Goal: Task Accomplishment & Management: Use online tool/utility

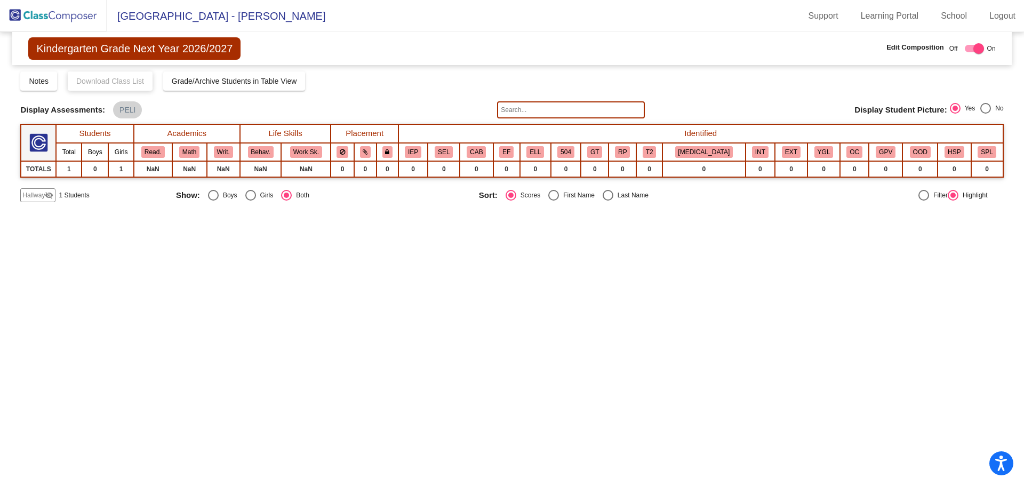
click at [58, 16] on img at bounding box center [53, 15] width 107 height 31
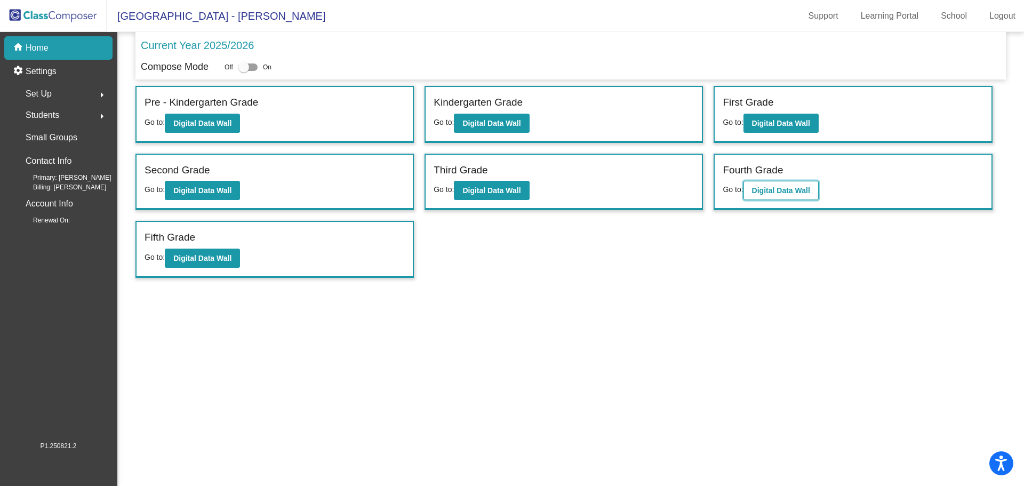
click at [785, 190] on b "Digital Data Wall" at bounding box center [781, 190] width 58 height 9
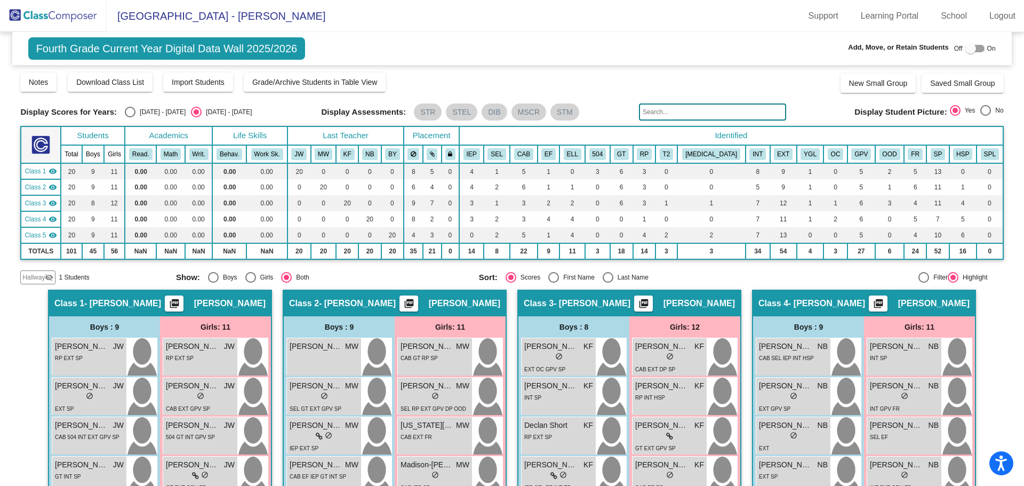
click at [40, 278] on span "Hallway" at bounding box center [33, 278] width 22 height 10
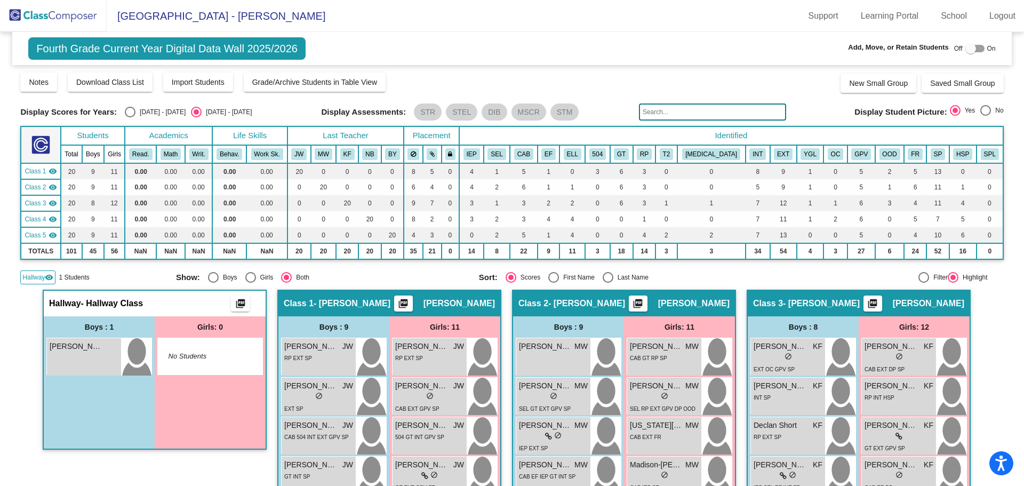
click at [234, 304] on mat-icon "picture_as_pdf" at bounding box center [240, 305] width 13 height 15
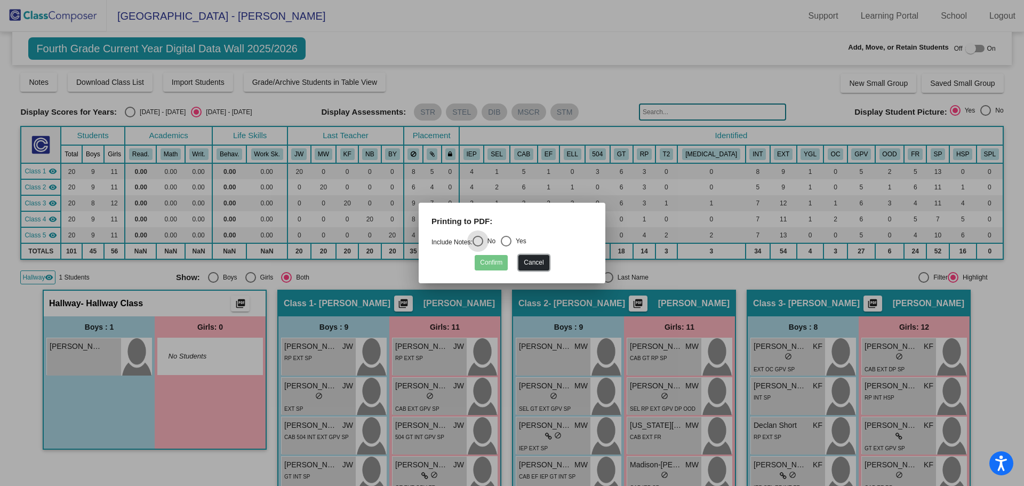
click at [545, 264] on button "Cancel" at bounding box center [534, 262] width 30 height 15
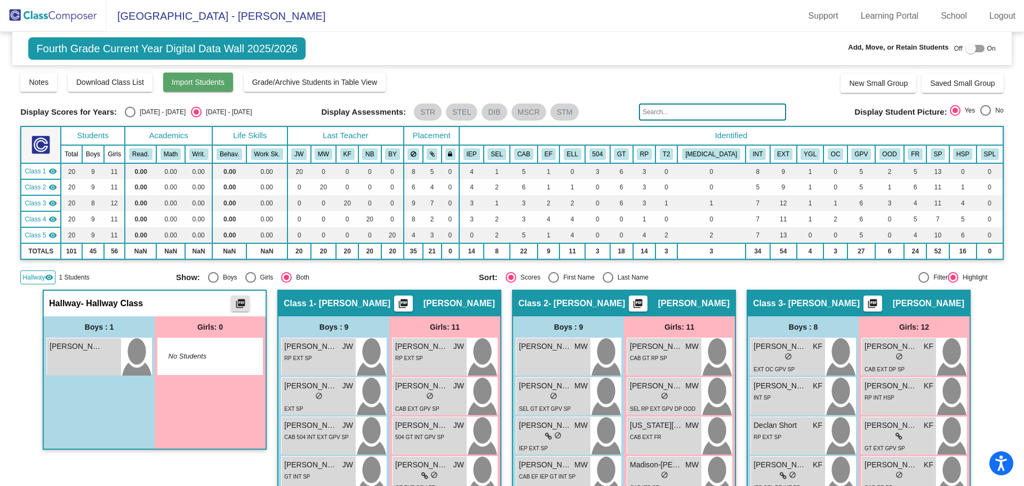
click at [200, 78] on span "Import Students" at bounding box center [198, 82] width 53 height 9
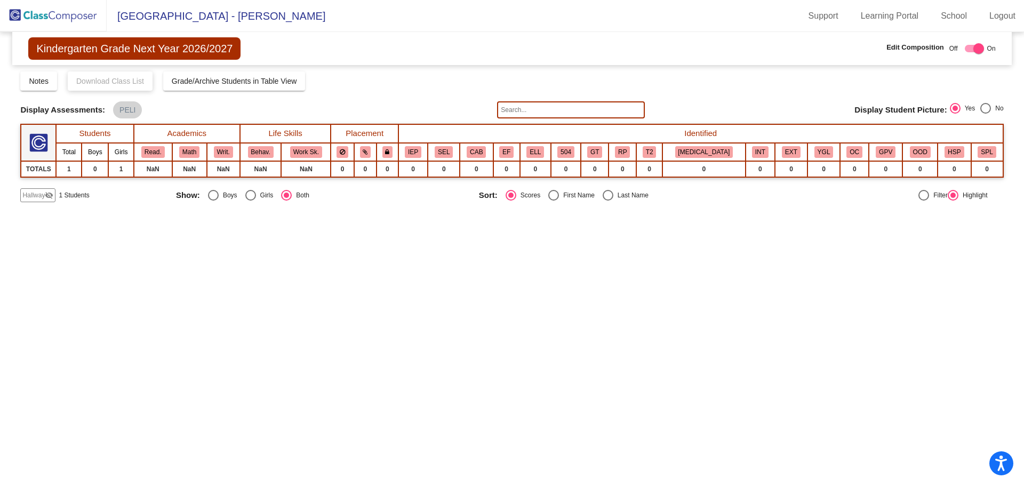
click at [57, 11] on img at bounding box center [53, 15] width 107 height 31
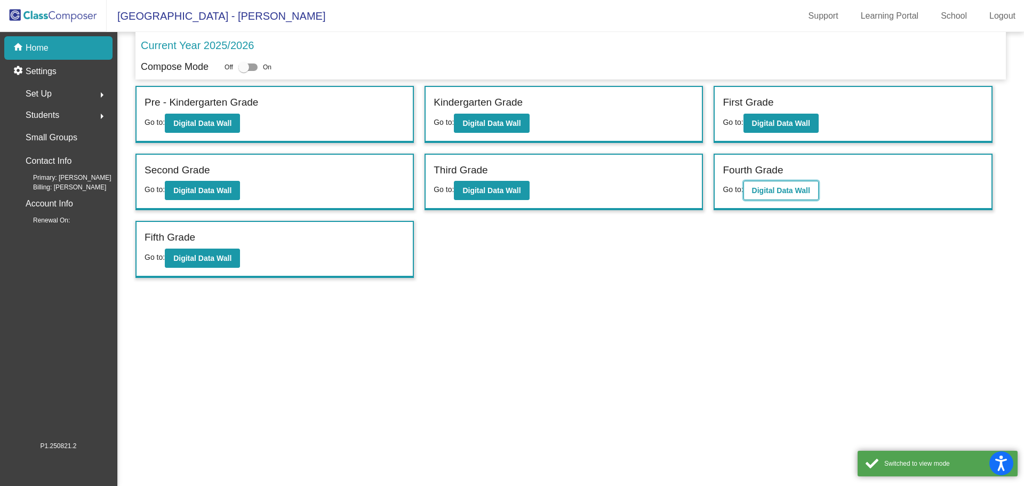
click at [774, 185] on button "Digital Data Wall" at bounding box center [781, 190] width 75 height 19
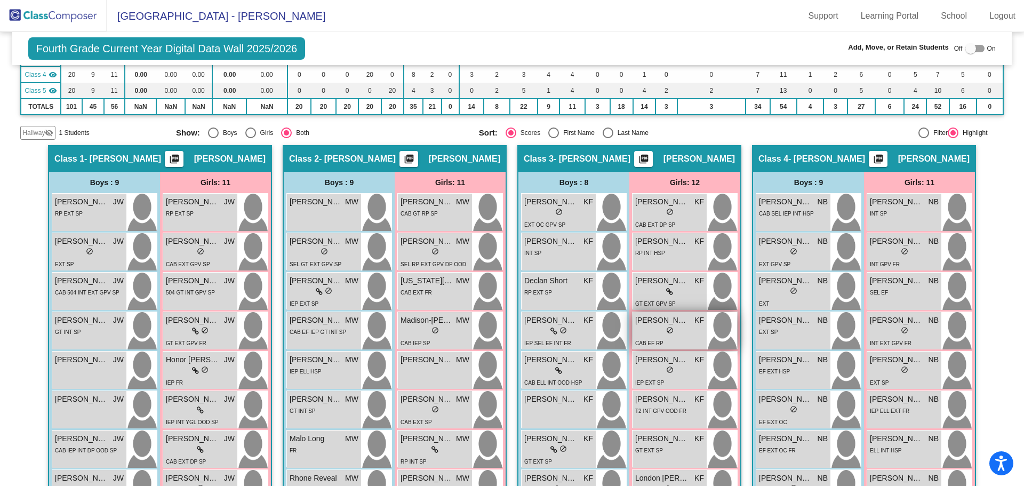
scroll to position [267, 0]
